Goal: Information Seeking & Learning: Learn about a topic

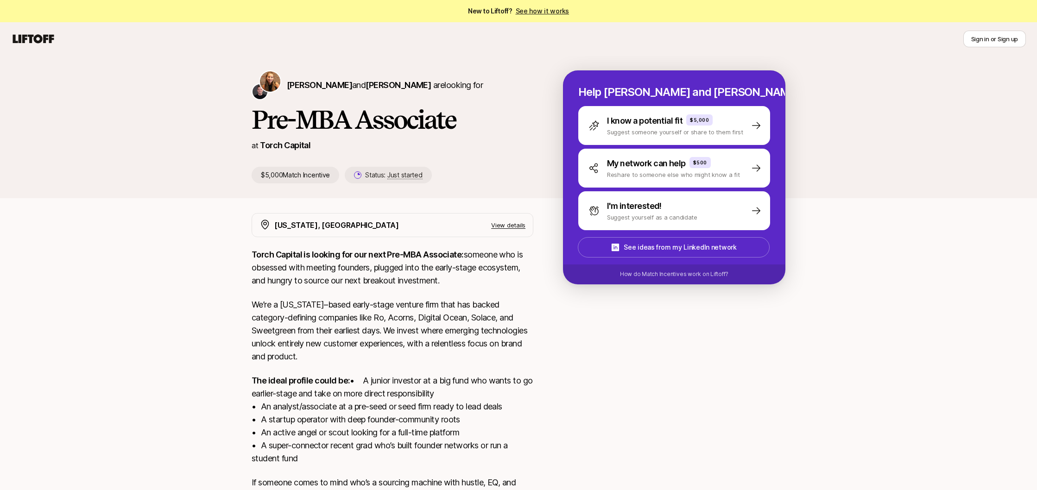
click at [410, 281] on p "Torch Capital is looking for our next Pre-MBA Associate: someone who is obsesse…" at bounding box center [393, 267] width 282 height 39
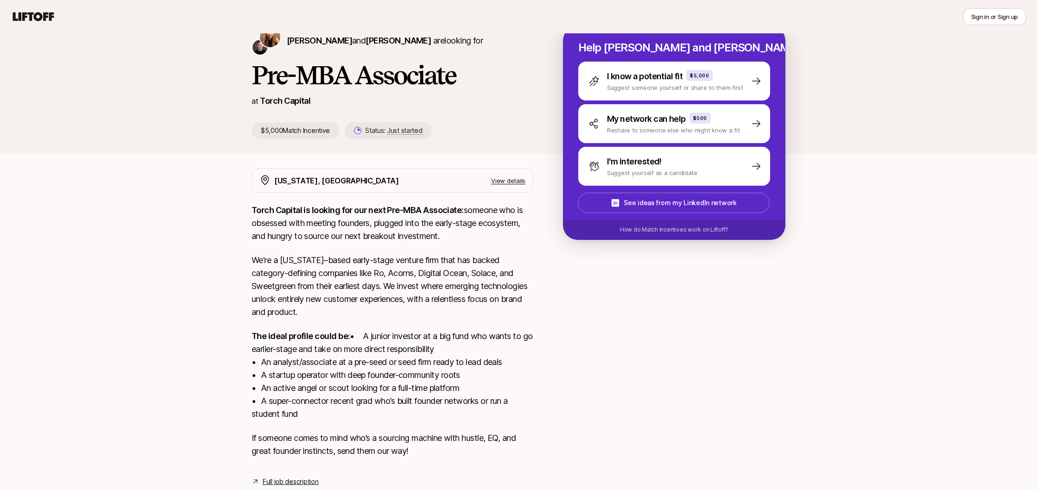
scroll to position [84, 0]
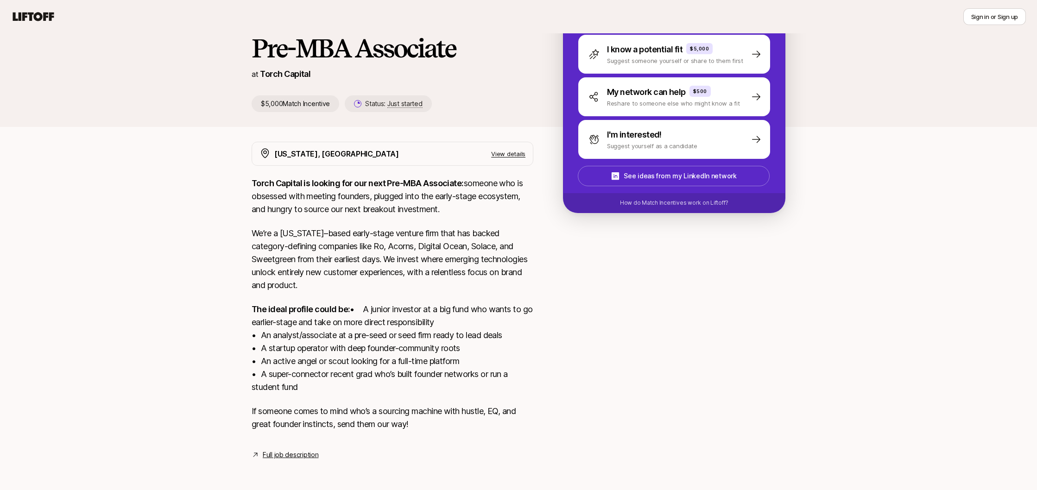
click at [30, 26] on nav "Sign in or Sign up" at bounding box center [518, 16] width 1037 height 33
click at [35, 17] on icon at bounding box center [33, 16] width 41 height 9
click at [43, 17] on icon at bounding box center [33, 16] width 41 height 9
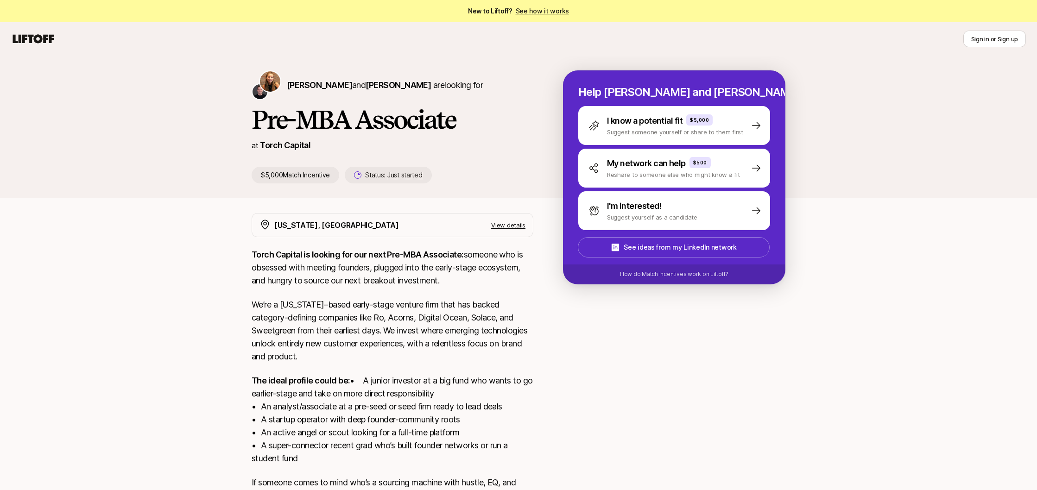
click at [22, 38] on icon at bounding box center [33, 38] width 44 height 13
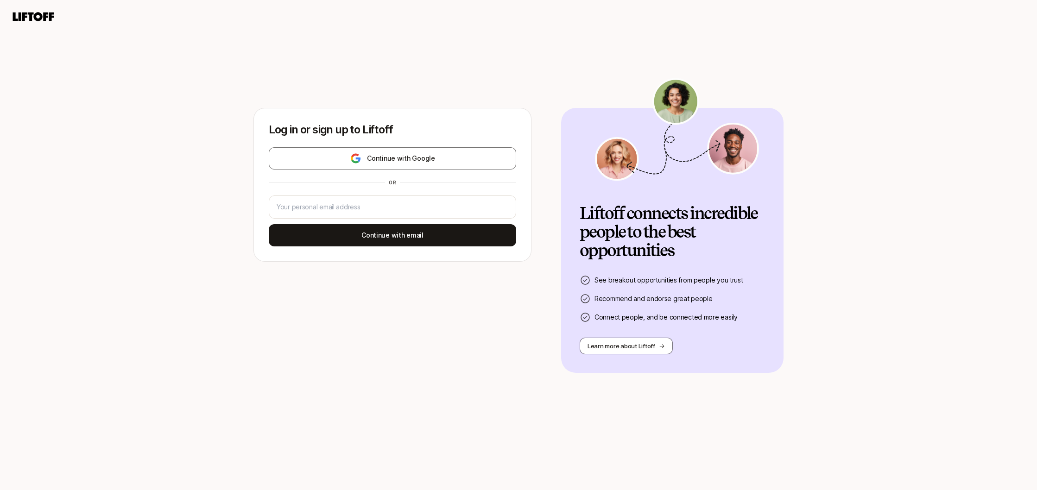
click at [31, 20] on icon at bounding box center [33, 16] width 41 height 9
click at [35, 17] on icon at bounding box center [33, 16] width 41 height 9
click at [41, 15] on icon at bounding box center [33, 16] width 41 height 9
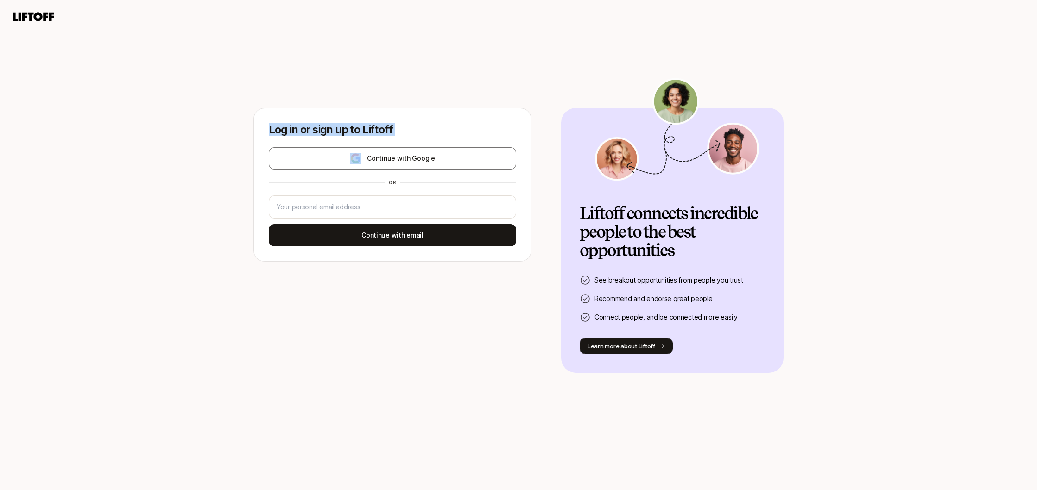
click at [623, 346] on button "Learn more about Liftoff" at bounding box center [626, 346] width 93 height 17
